Goal: Task Accomplishment & Management: Complete application form

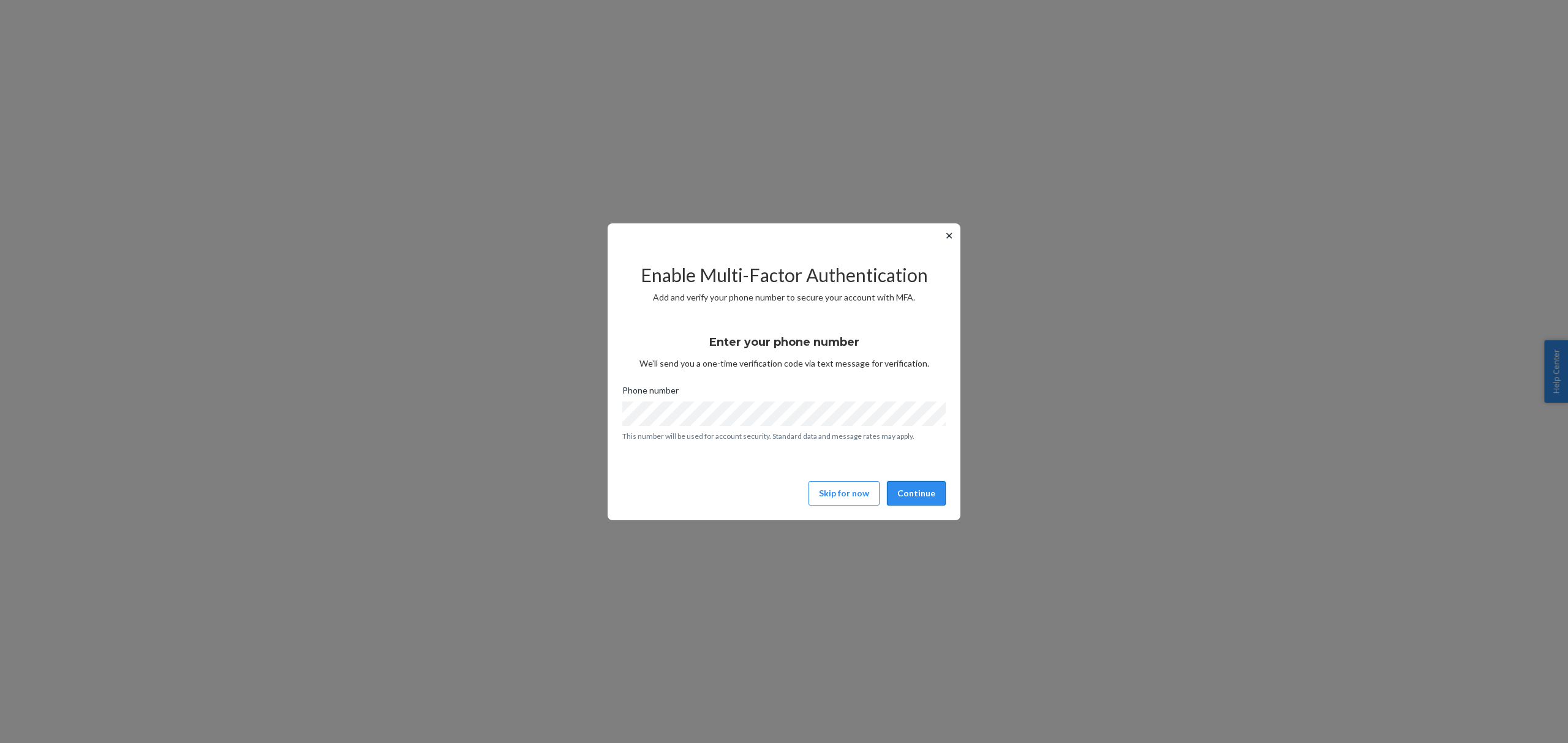
click at [937, 497] on button "Continue" at bounding box center [916, 493] width 59 height 24
click at [905, 488] on button "Continue" at bounding box center [916, 493] width 59 height 24
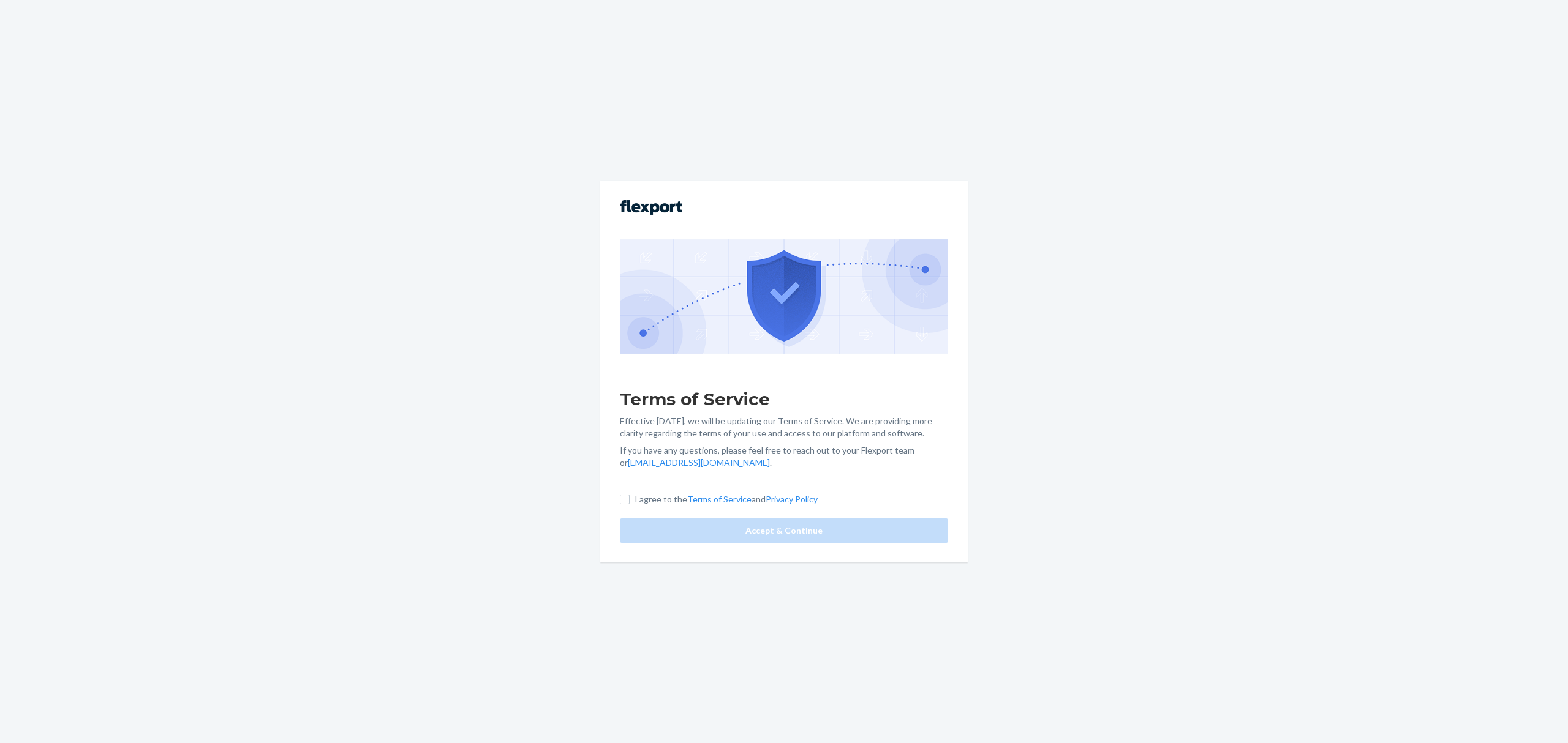
click at [670, 499] on p "I agree to the Terms of Service and Privacy Policy" at bounding box center [726, 499] width 183 height 13
click at [629, 499] on input "I agree to the Terms of Service and Privacy Policy" at bounding box center [625, 499] width 10 height 10
checkbox input "true"
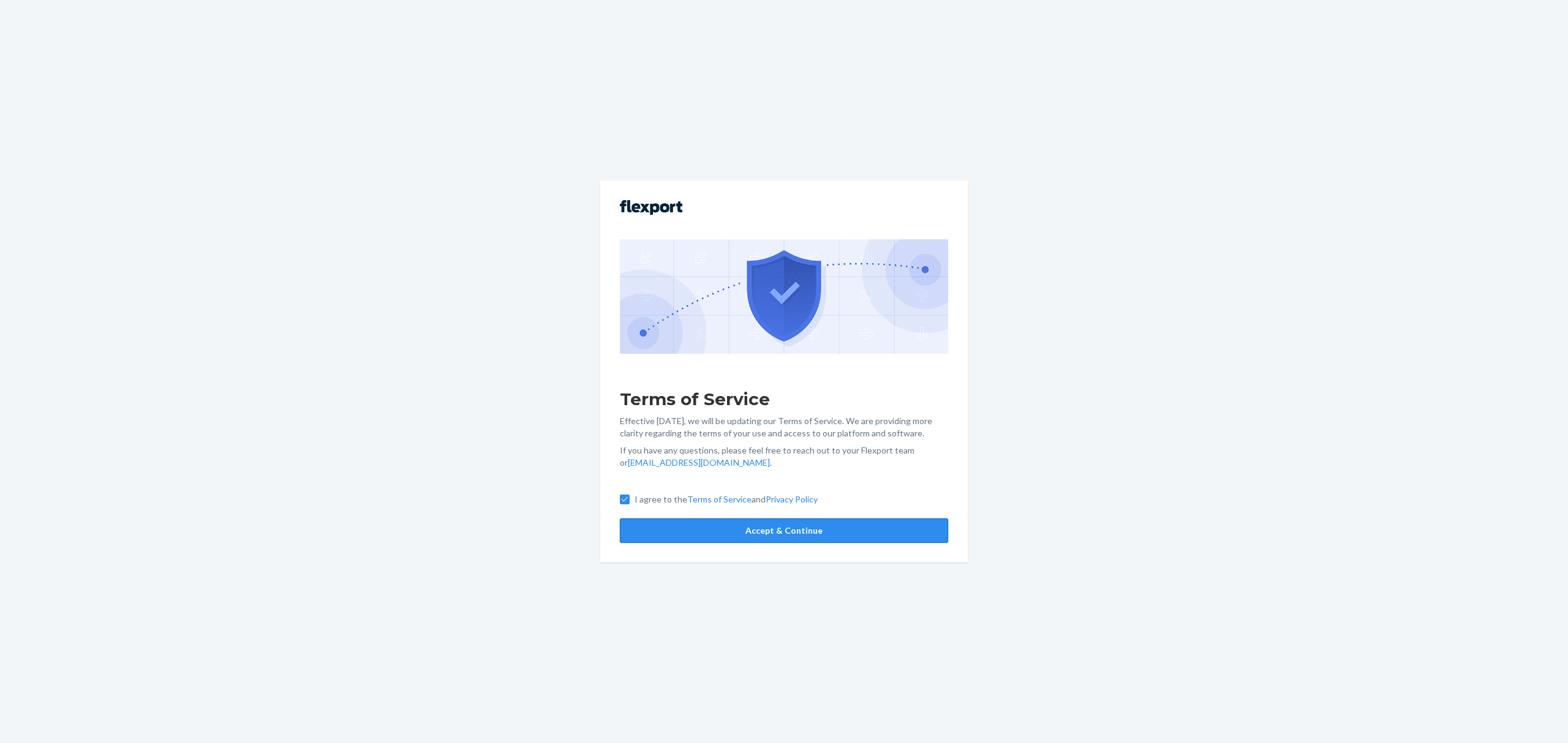
click at [699, 518] on button "Accept & Continue" at bounding box center [784, 530] width 328 height 24
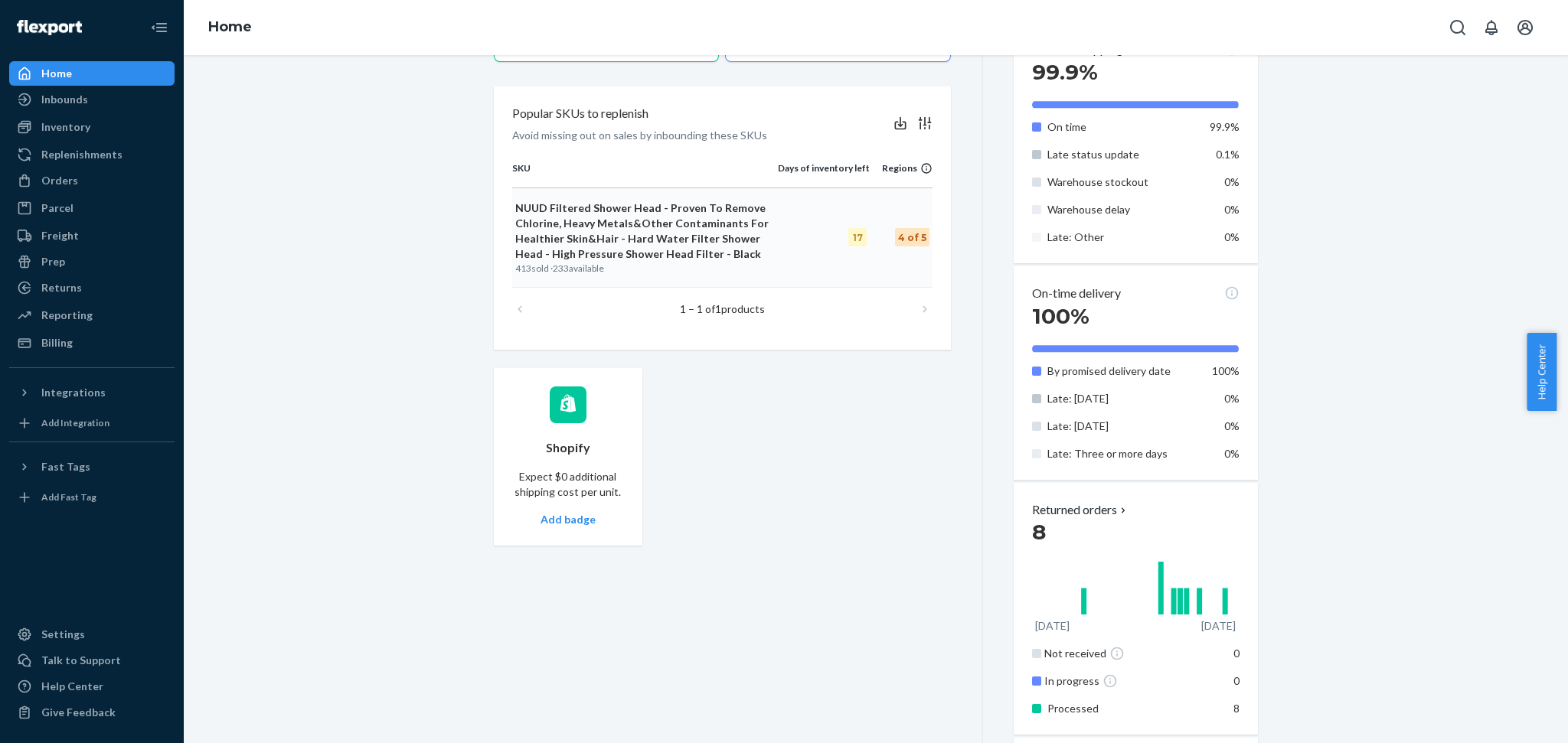
scroll to position [738, 0]
